Goal: Task Accomplishment & Management: Use online tool/utility

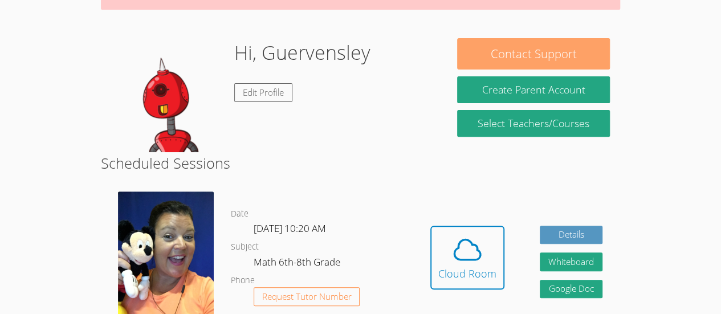
scroll to position [151, 0]
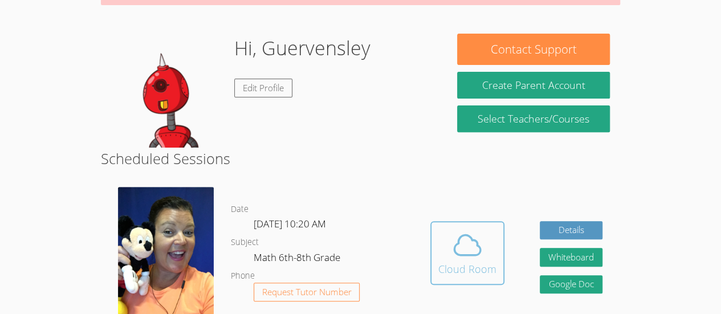
click at [490, 249] on span at bounding box center [467, 245] width 58 height 32
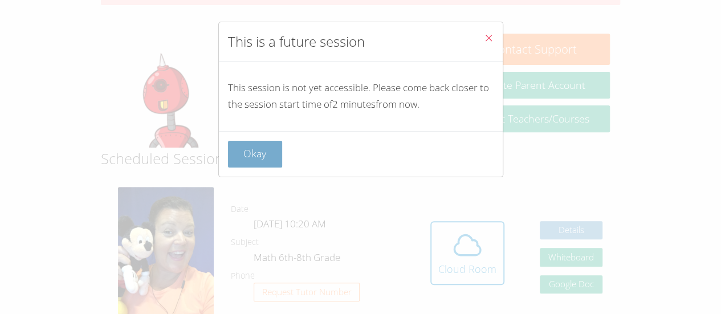
click at [244, 149] on button "Okay" at bounding box center [255, 154] width 55 height 27
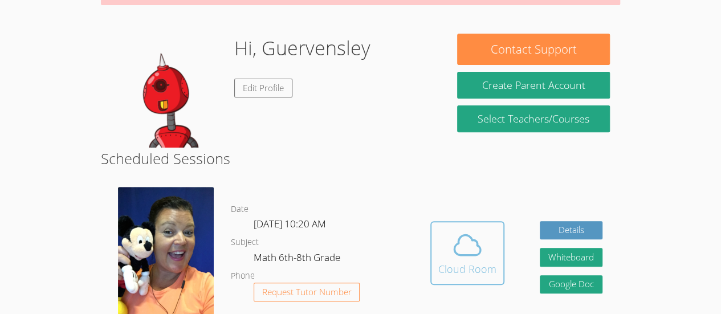
click at [496, 234] on button "Cloud Room" at bounding box center [467, 253] width 74 height 64
click at [461, 265] on div "Cloud Room" at bounding box center [467, 269] width 58 height 16
click at [456, 259] on icon at bounding box center [467, 245] width 32 height 32
click at [468, 238] on icon at bounding box center [467, 245] width 32 height 32
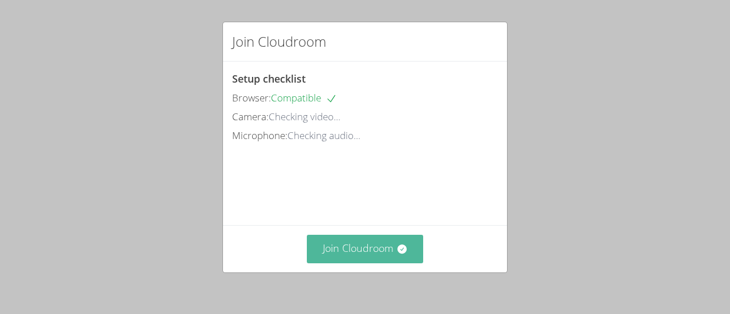
click at [369, 250] on button "Join Cloudroom" at bounding box center [365, 249] width 117 height 28
click at [370, 255] on button "Join Cloudroom" at bounding box center [365, 249] width 117 height 28
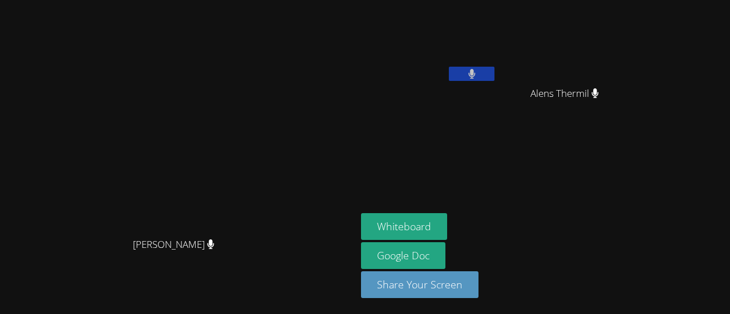
click at [475, 72] on icon at bounding box center [471, 74] width 7 height 10
click at [464, 156] on aside "Guervensley Charles Alens Thermil Alens Thermil Whiteboard Google Doc Share You…" at bounding box center [498, 157] width 285 height 314
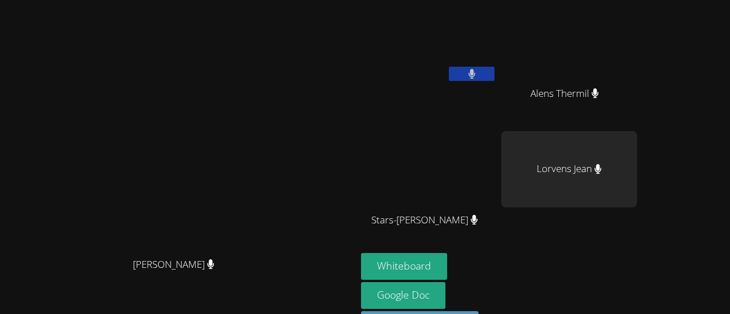
click at [264, 224] on video at bounding box center [178, 153] width 171 height 195
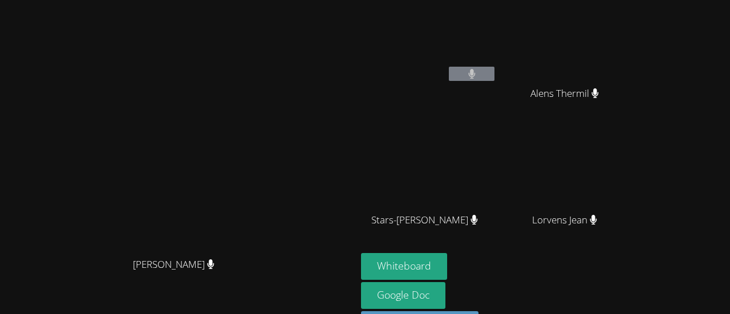
click at [494, 75] on button at bounding box center [472, 74] width 46 height 14
click at [622, 72] on video at bounding box center [569, 43] width 136 height 76
click at [475, 71] on icon at bounding box center [471, 74] width 7 height 10
click at [496, 219] on div "Stars-[PERSON_NAME]" at bounding box center [429, 230] width 136 height 46
click at [619, 30] on video at bounding box center [569, 43] width 136 height 76
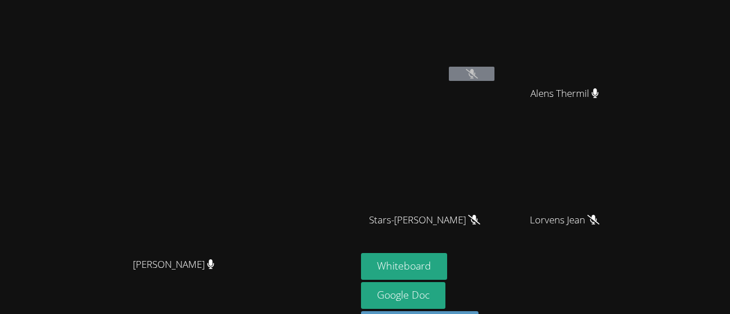
click at [496, 58] on video at bounding box center [429, 43] width 136 height 76
click at [614, 193] on video at bounding box center [569, 169] width 136 height 76
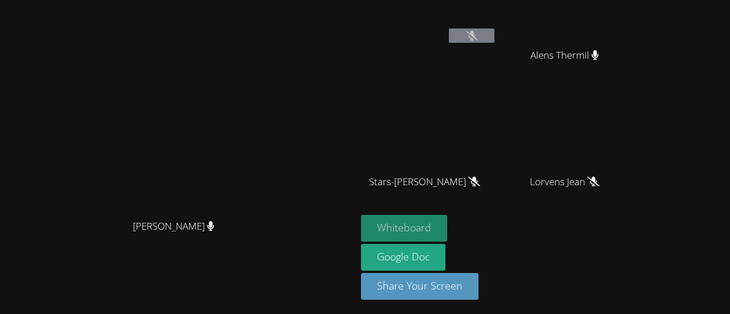
click at [447, 233] on button "Whiteboard" at bounding box center [404, 228] width 86 height 27
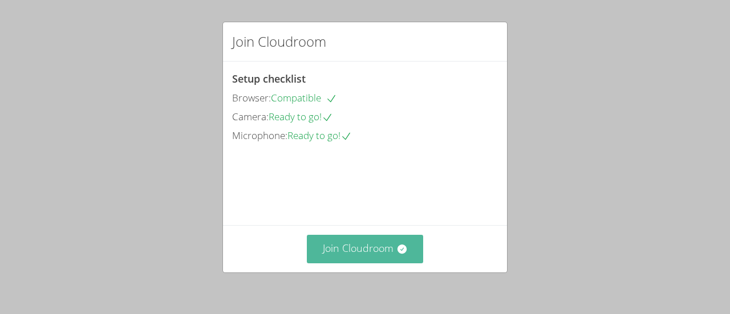
drag, startPoint x: 364, startPoint y: 239, endPoint x: 345, endPoint y: 249, distance: 20.7
drag, startPoint x: 345, startPoint y: 249, endPoint x: 331, endPoint y: 255, distance: 16.1
click at [331, 255] on button "Join Cloudroom" at bounding box center [365, 249] width 117 height 28
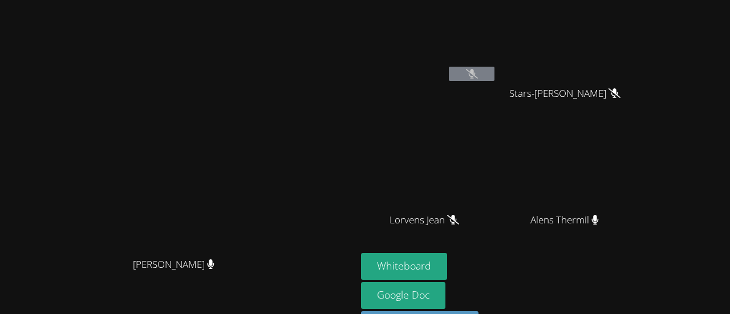
click at [478, 70] on icon at bounding box center [472, 74] width 12 height 10
click at [478, 78] on icon at bounding box center [472, 74] width 12 height 10
click at [494, 77] on button at bounding box center [472, 74] width 46 height 14
click at [478, 72] on icon at bounding box center [472, 74] width 12 height 10
click at [578, 160] on video at bounding box center [569, 169] width 136 height 76
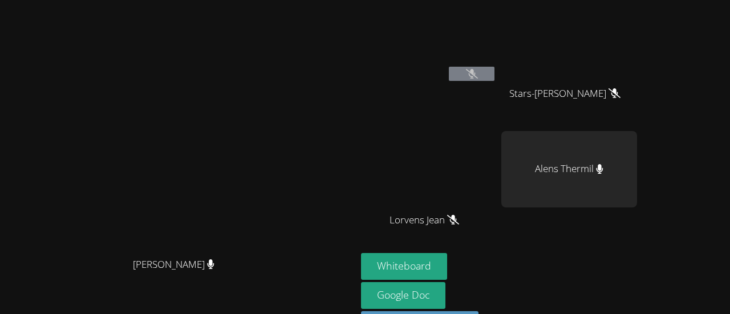
click at [264, 239] on video at bounding box center [178, 153] width 171 height 195
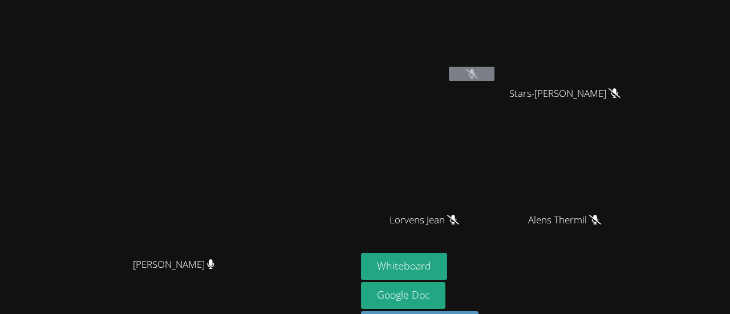
click at [214, 273] on span "Peggy Koutas" at bounding box center [174, 264] width 82 height 17
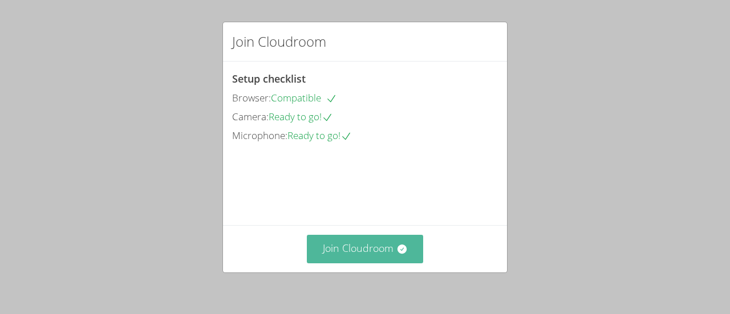
click at [367, 251] on button "Join Cloudroom" at bounding box center [365, 249] width 117 height 28
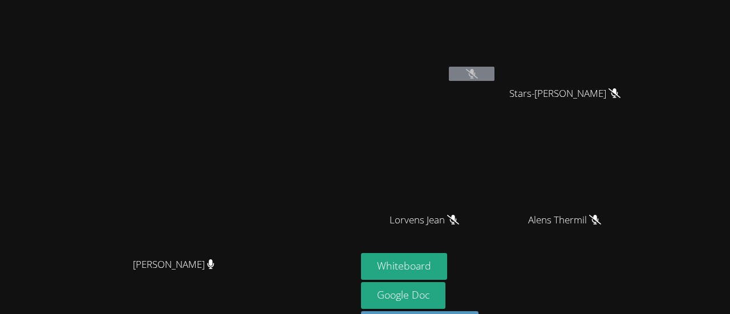
click at [478, 73] on icon at bounding box center [472, 74] width 12 height 10
click at [475, 71] on icon at bounding box center [471, 74] width 7 height 10
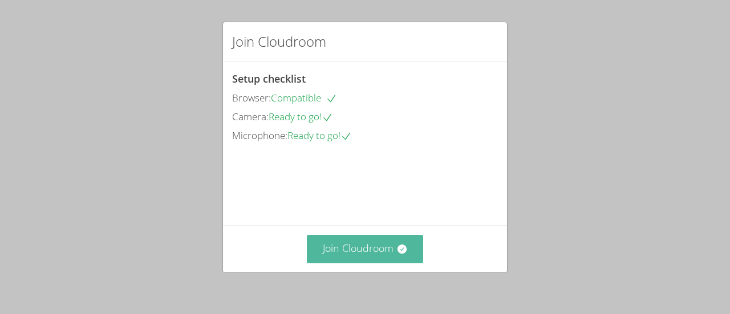
click at [333, 258] on button "Join Cloudroom" at bounding box center [365, 249] width 117 height 28
